Goal: Task Accomplishment & Management: Manage account settings

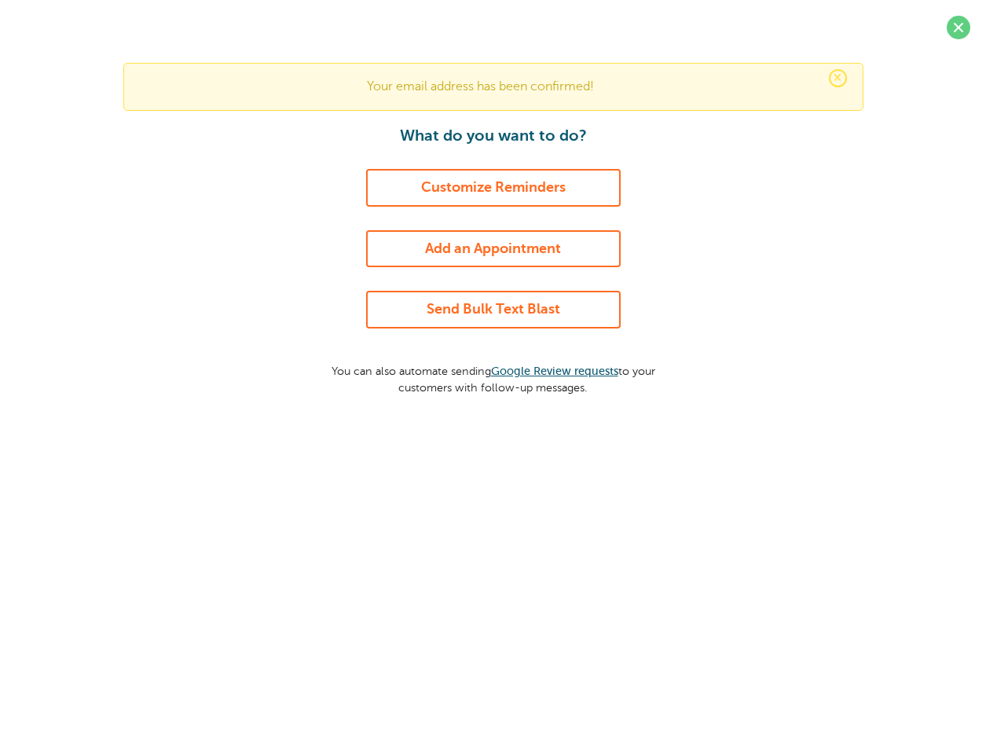
drag, startPoint x: 953, startPoint y: 28, endPoint x: 878, endPoint y: 59, distance: 81.4
click at [953, 28] on span at bounding box center [959, 28] width 24 height 24
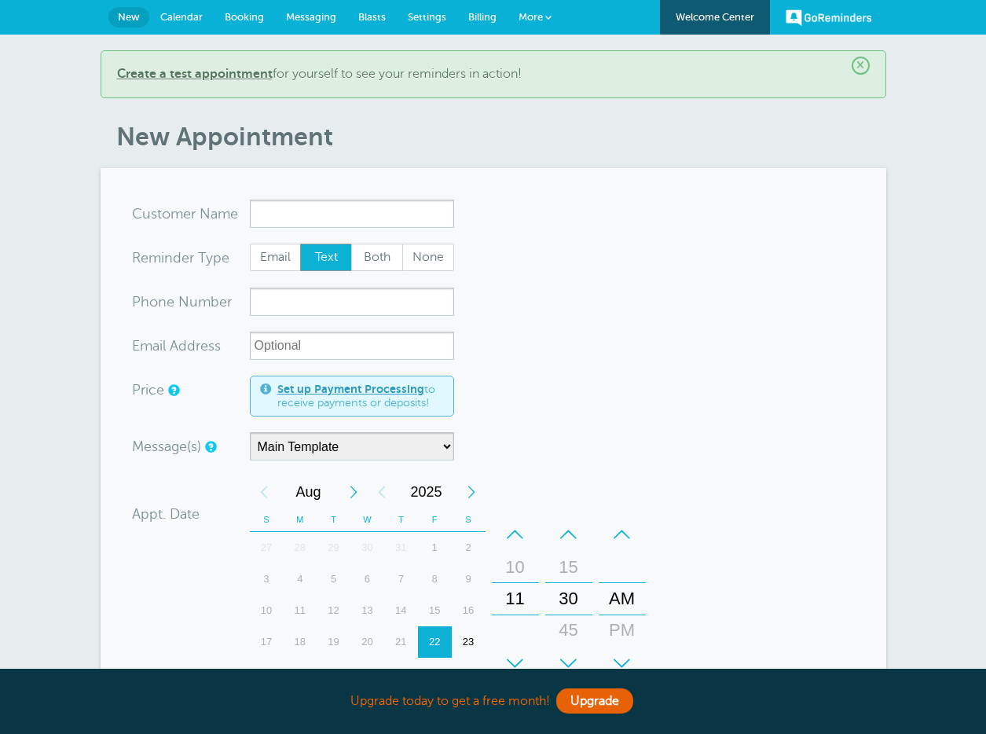
drag, startPoint x: 484, startPoint y: 20, endPoint x: 483, endPoint y: 28, distance: 7.9
click at [484, 20] on span "Billing" at bounding box center [482, 17] width 28 height 12
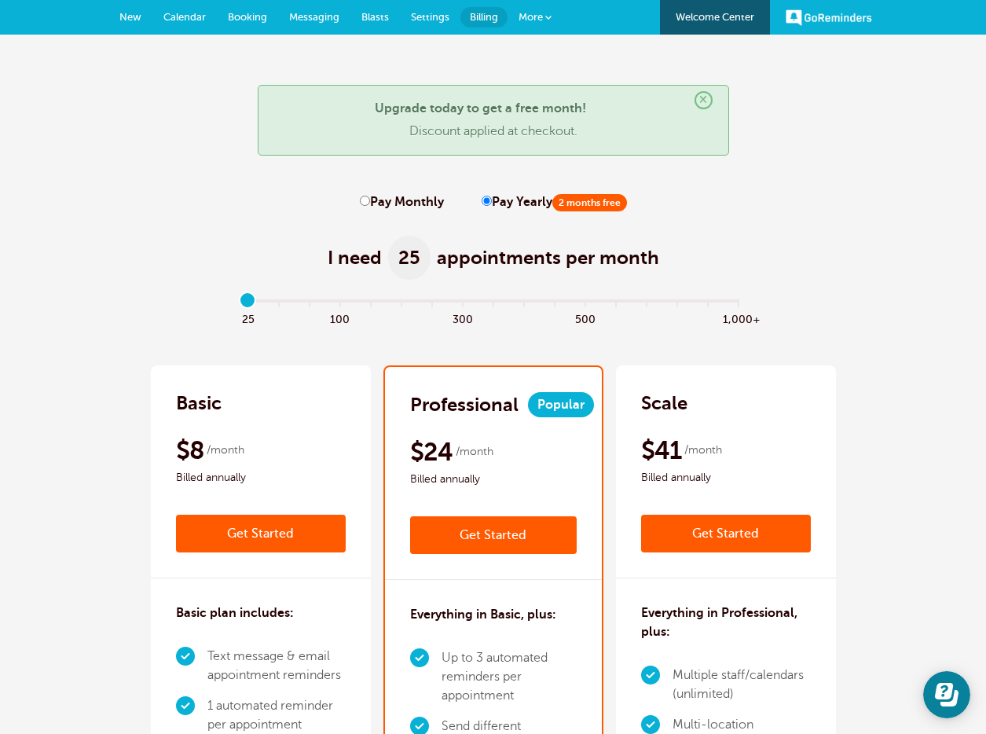
click at [434, 18] on span "Settings" at bounding box center [430, 17] width 39 height 12
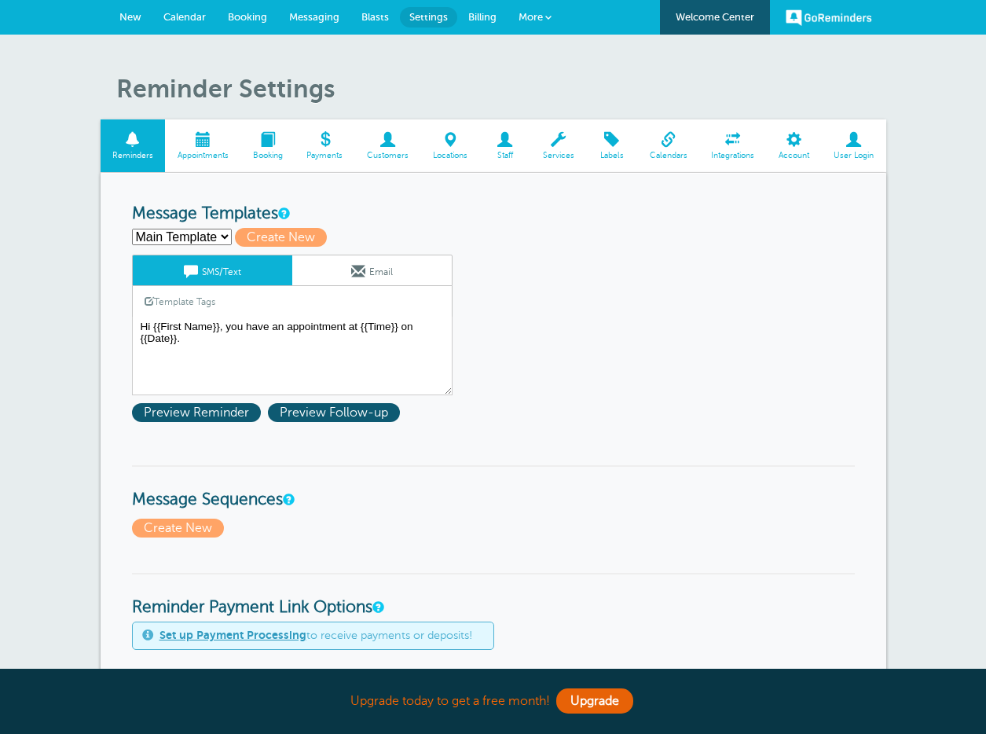
click at [850, 152] on span "User Login" at bounding box center [854, 155] width 49 height 9
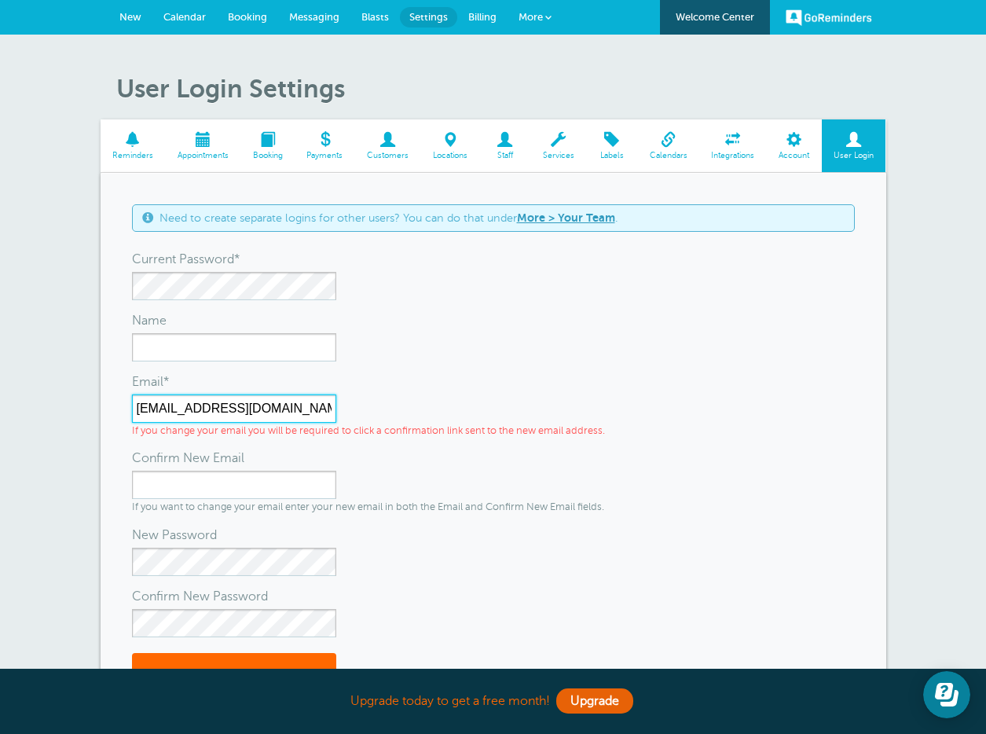
click at [238, 411] on input "[EMAIL_ADDRESS][DOMAIN_NAME]" at bounding box center [234, 409] width 204 height 28
click at [238, 410] on input "[EMAIL_ADDRESS][DOMAIN_NAME]" at bounding box center [234, 409] width 204 height 28
click at [244, 406] on input "[EMAIL_ADDRESS][DOMAIN_NAME]" at bounding box center [234, 409] width 204 height 28
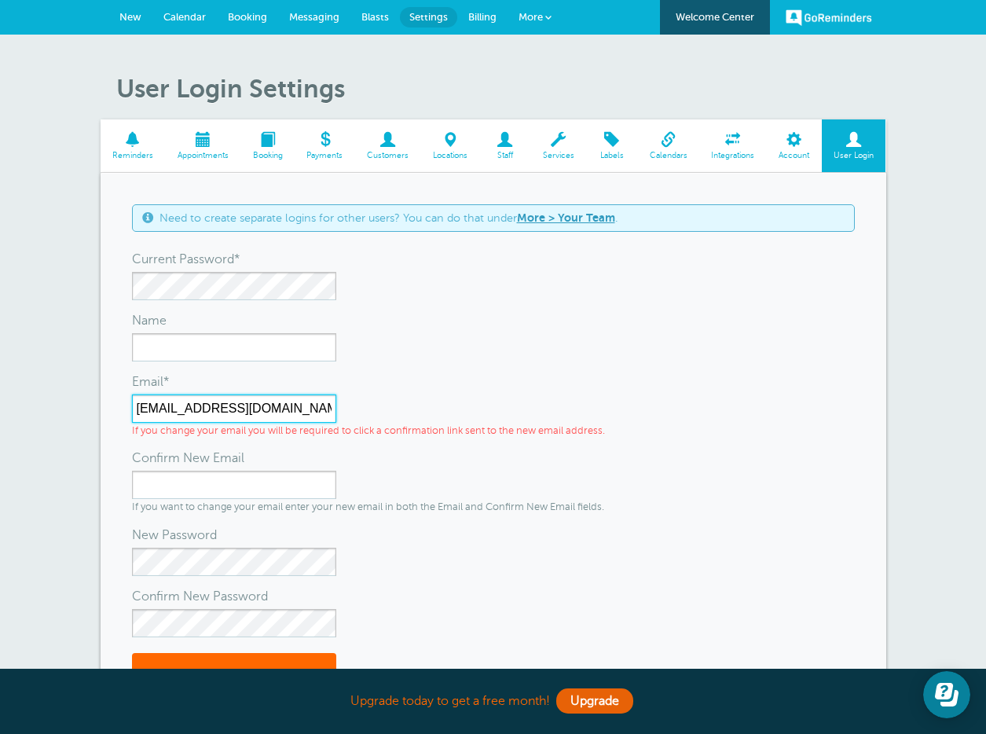
click at [244, 406] on input "[EMAIL_ADDRESS][DOMAIN_NAME]" at bounding box center [234, 409] width 204 height 28
